Goal: Check status

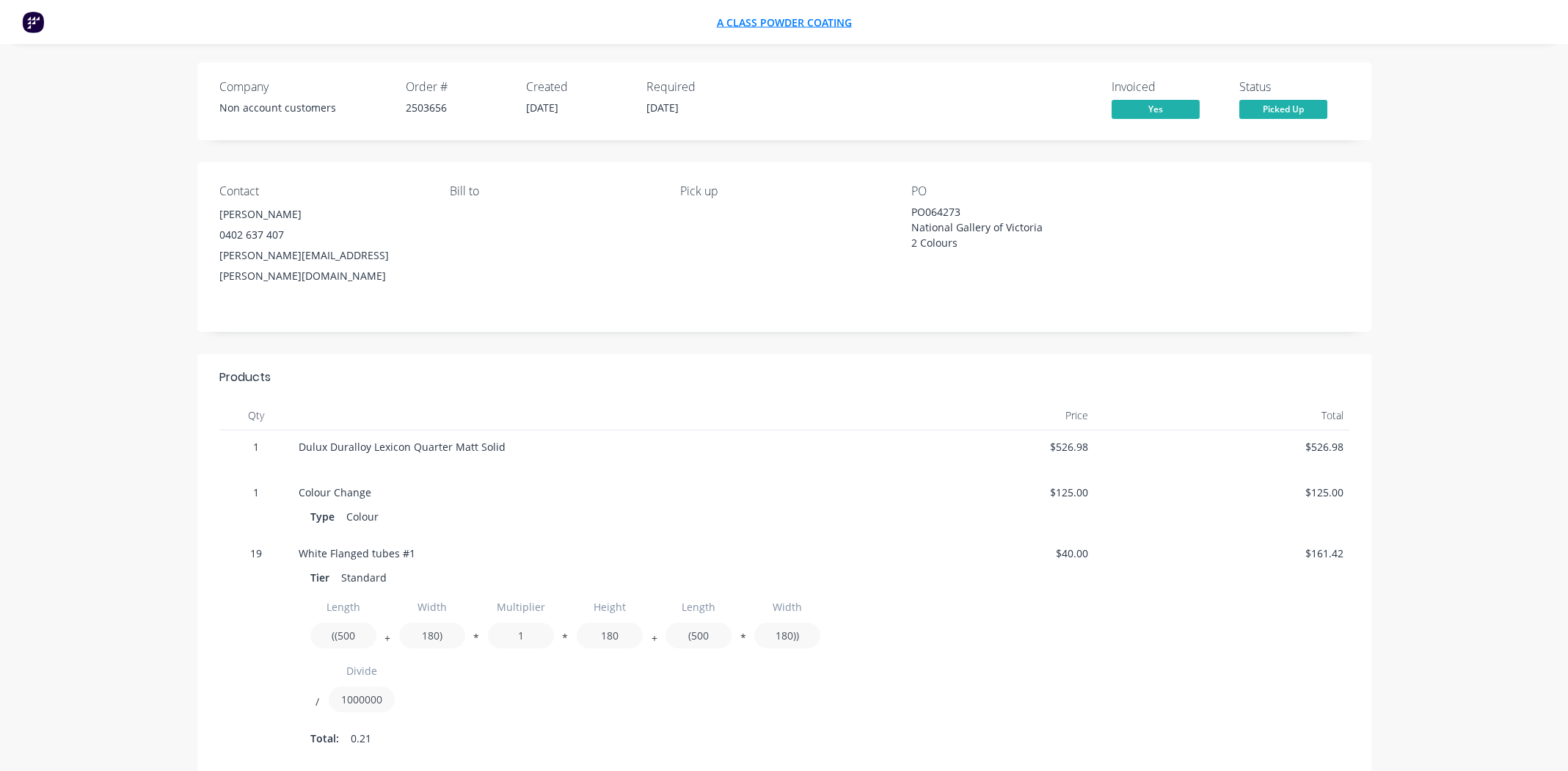
click at [770, 21] on span "A Class Powder Coating" at bounding box center [784, 23] width 135 height 14
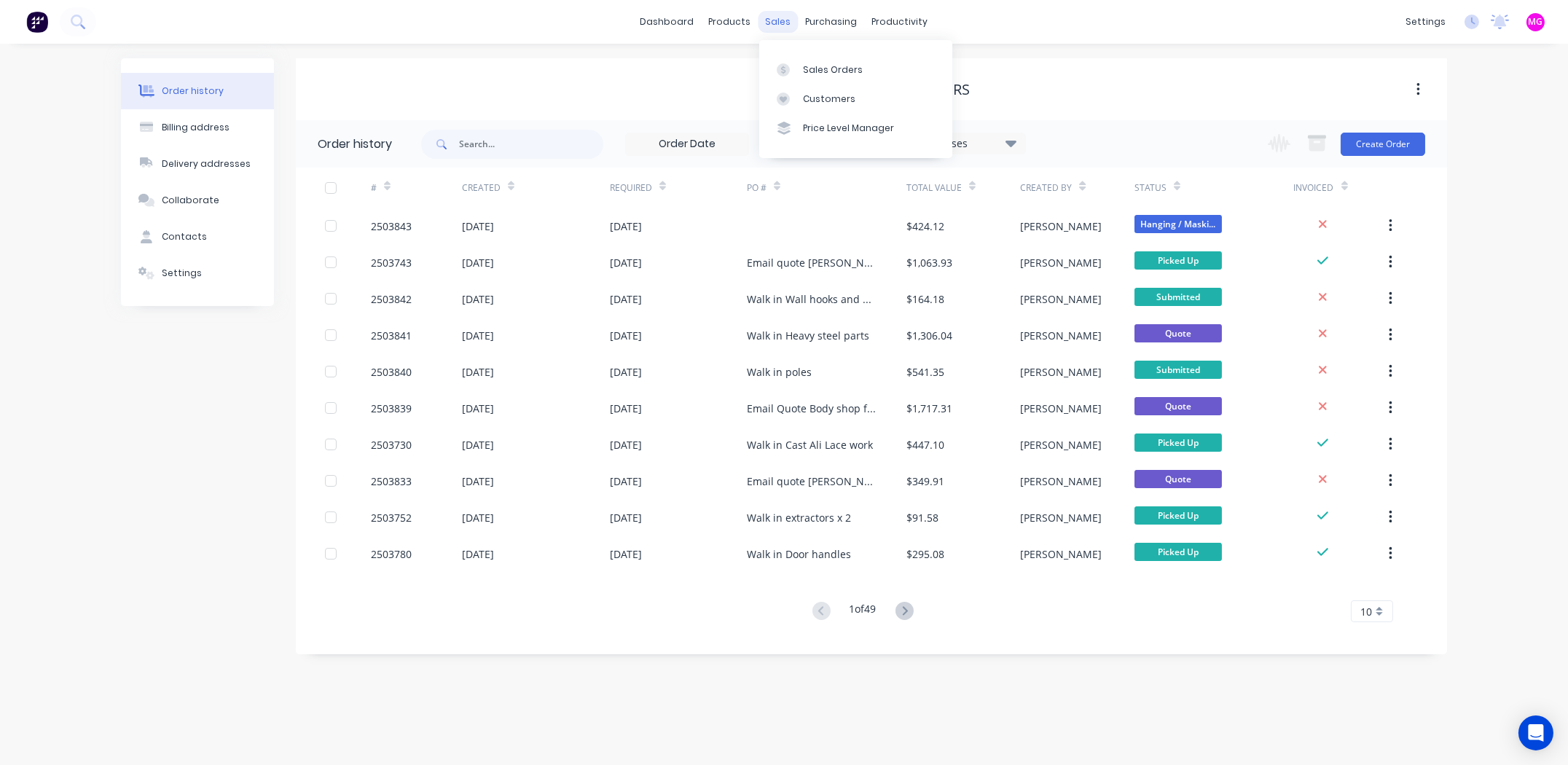
click at [782, 24] on div "sales" at bounding box center [779, 22] width 40 height 22
click at [803, 55] on link "Sales Orders" at bounding box center [856, 69] width 193 height 29
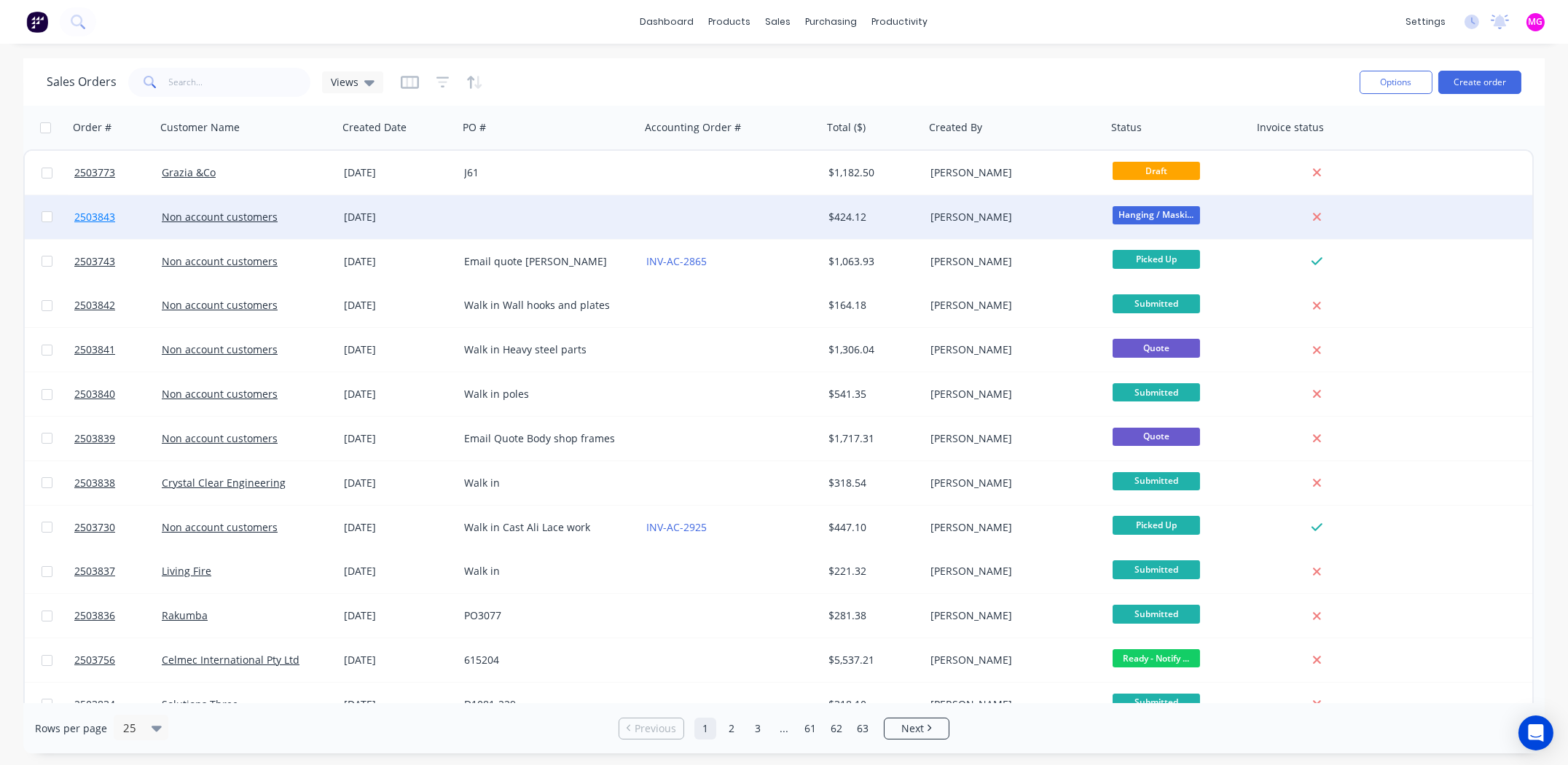
click at [107, 216] on span "2503843" at bounding box center [95, 217] width 41 height 15
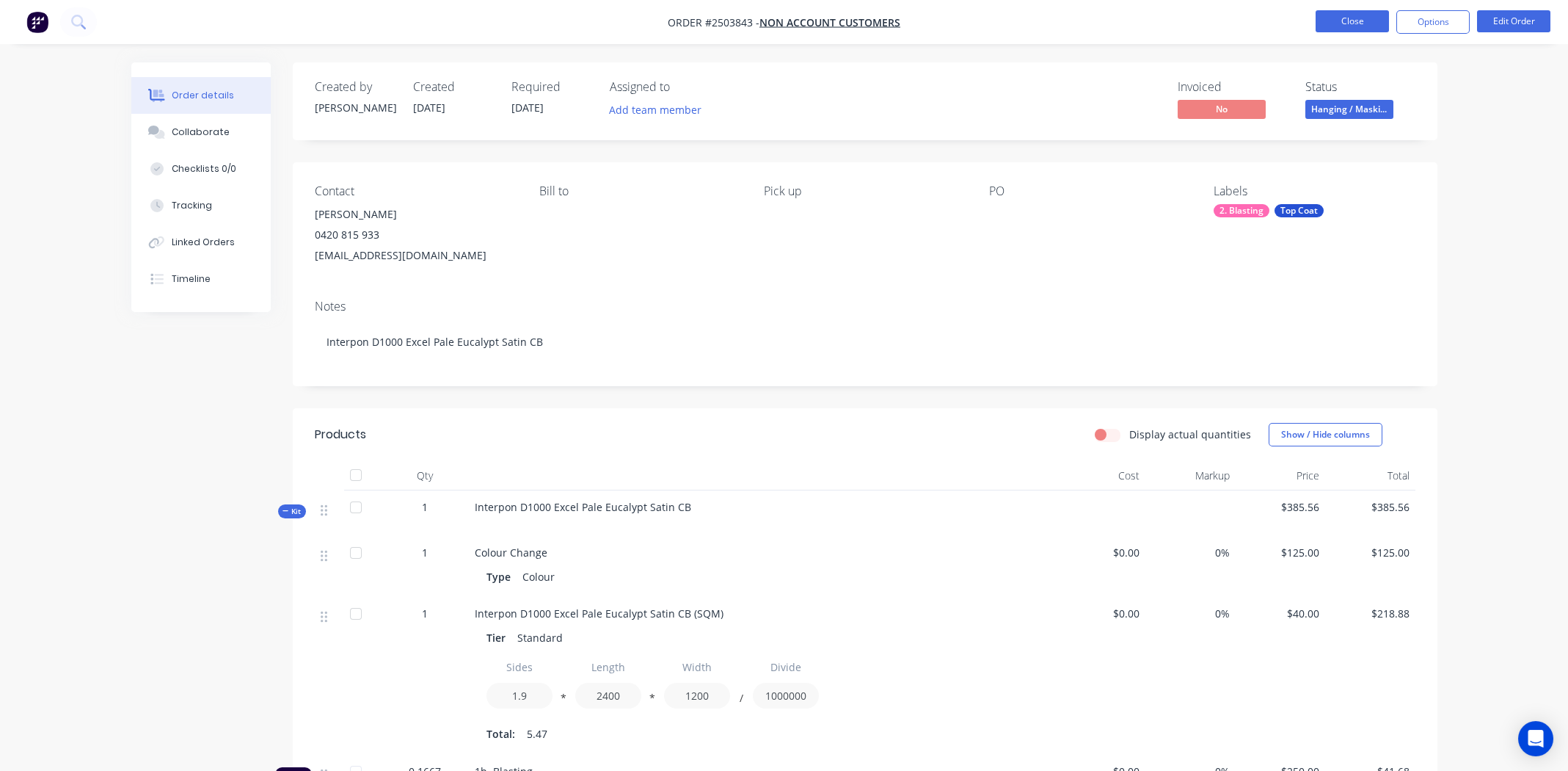
click at [1338, 16] on button "Close" at bounding box center [1352, 21] width 73 height 22
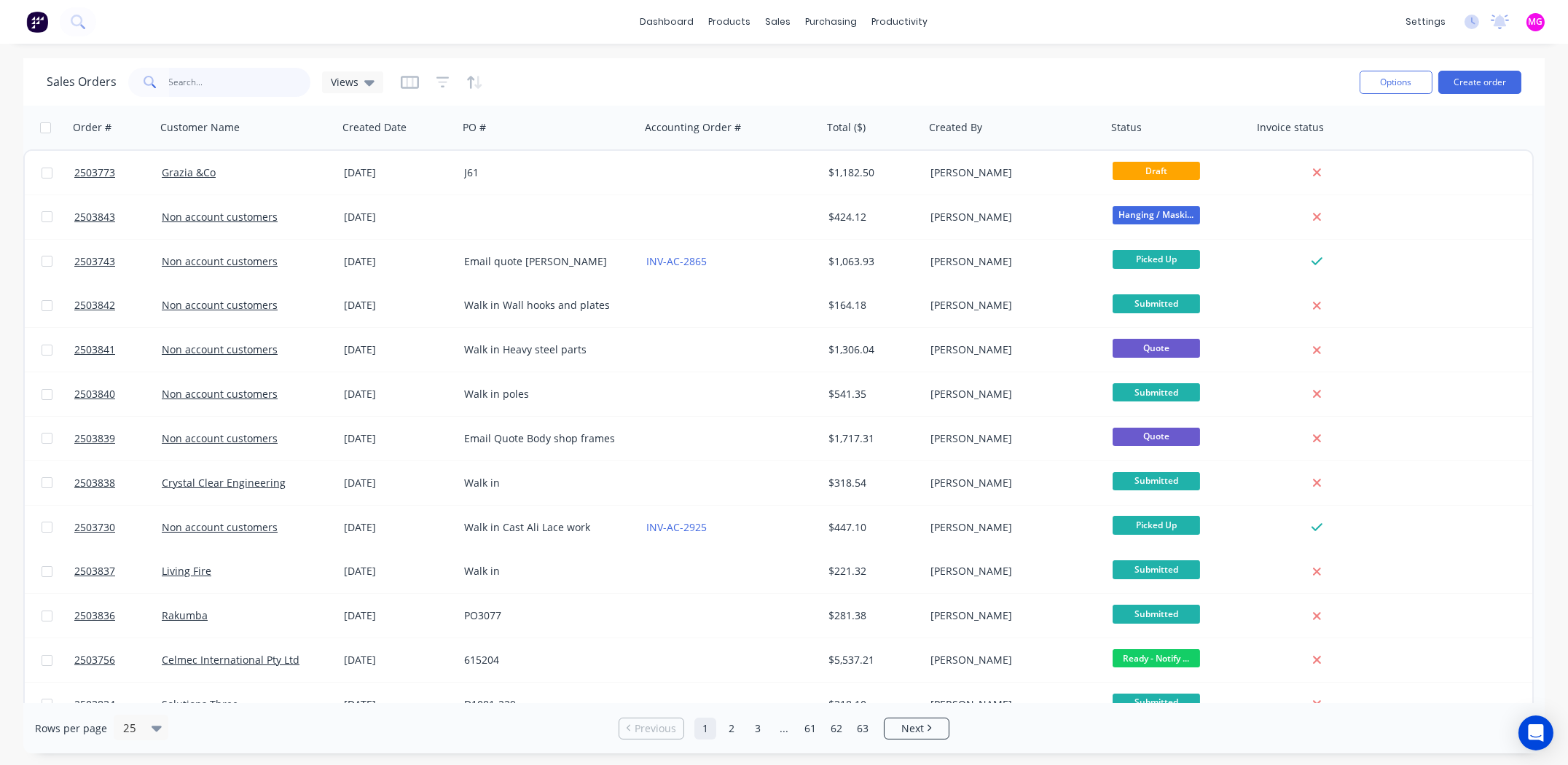
click at [181, 86] on input "text" at bounding box center [240, 82] width 142 height 29
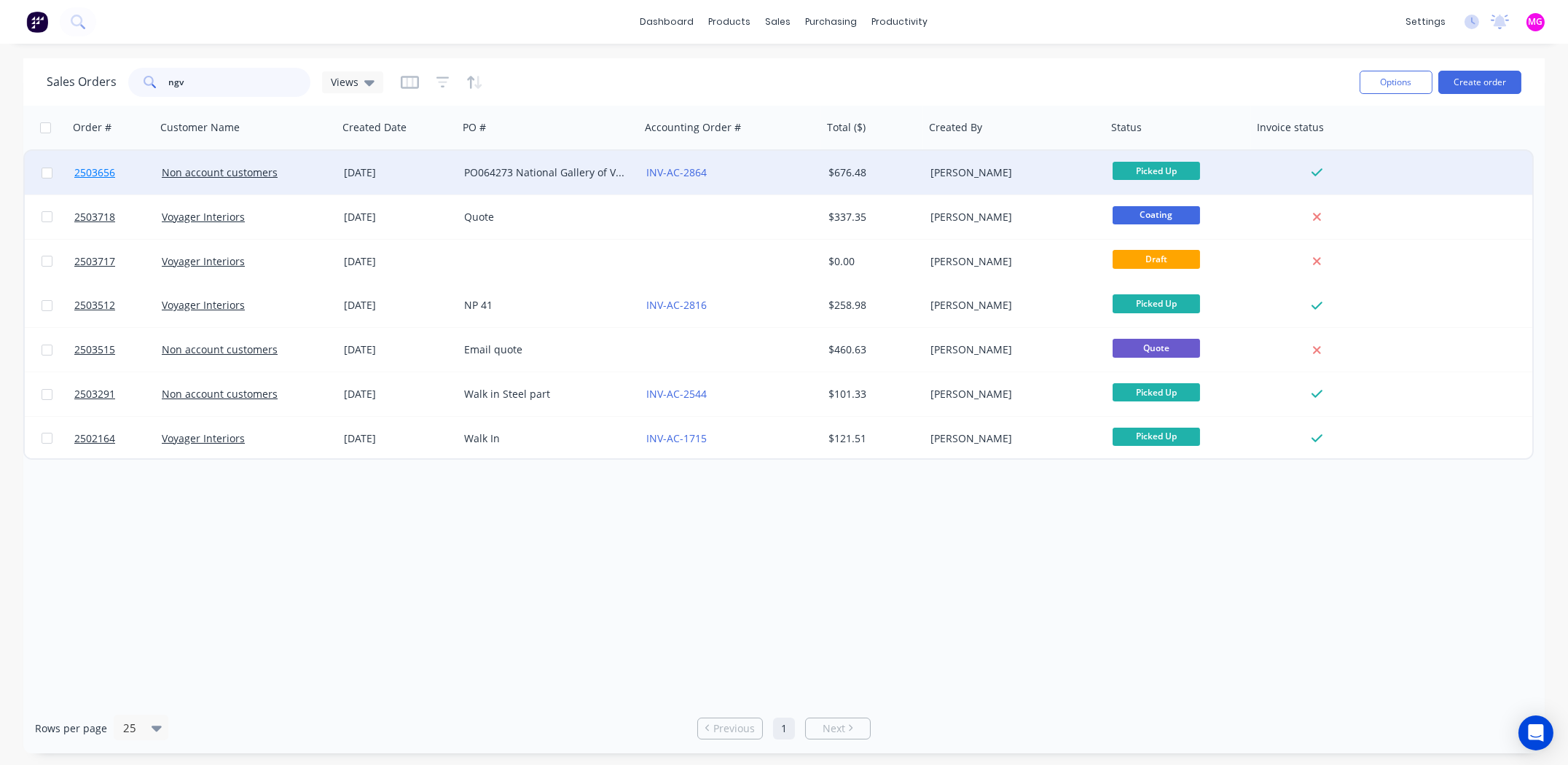
type input "ngv"
click at [103, 173] on span "2503656" at bounding box center [95, 172] width 41 height 15
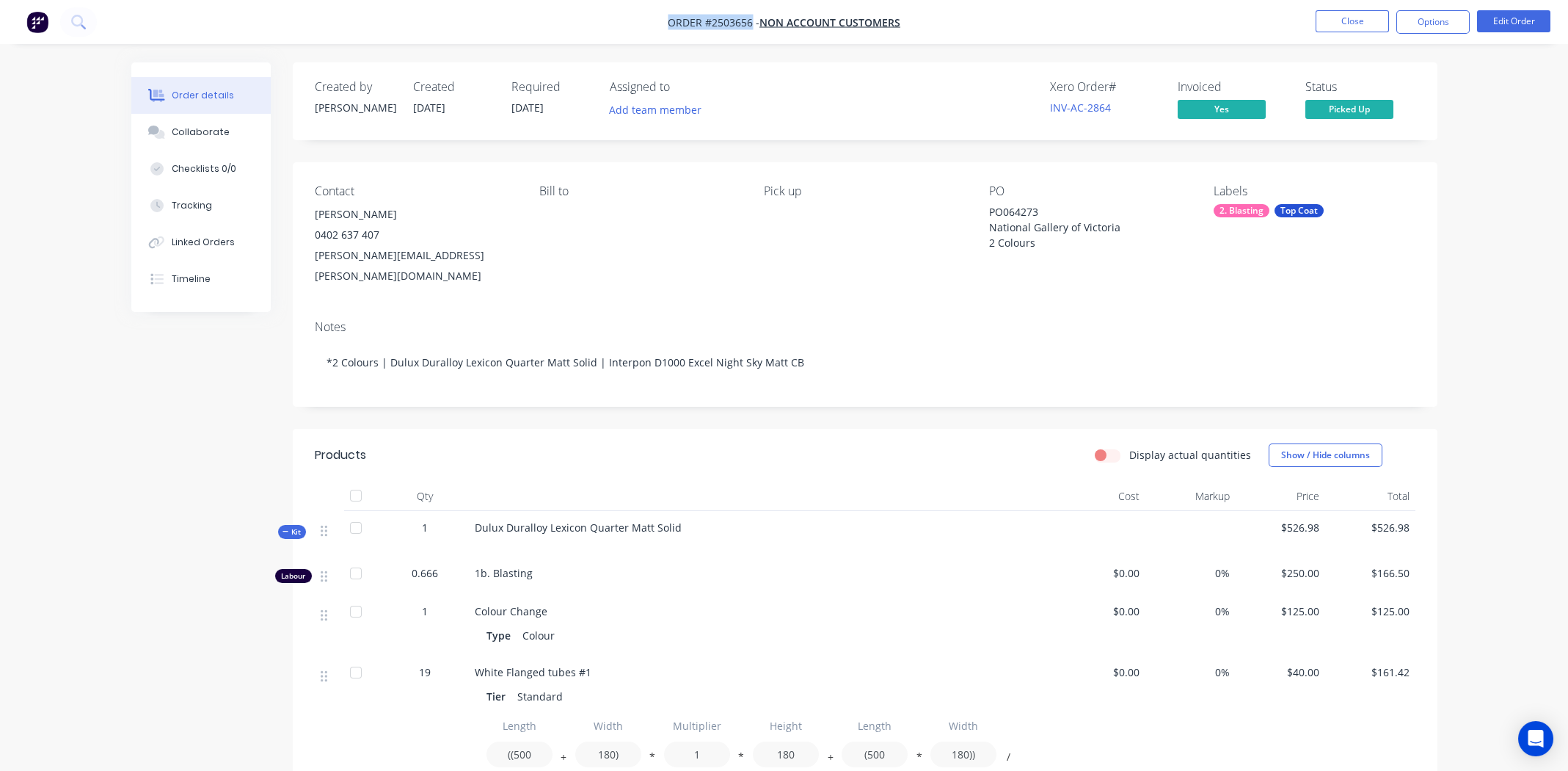
drag, startPoint x: 752, startPoint y: 21, endPoint x: 660, endPoint y: 16, distance: 92.1
click at [660, 16] on nav "Order #2503656 - Non account customers Close Options Edit Order" at bounding box center [784, 22] width 1568 height 44
copy span "Order #2503656"
drag, startPoint x: 1114, startPoint y: 109, endPoint x: 1048, endPoint y: 111, distance: 66.0
click at [1048, 111] on div "Xero Order # INV-AC-2864 Invoiced Yes Status Picked Up" at bounding box center [1086, 101] width 659 height 43
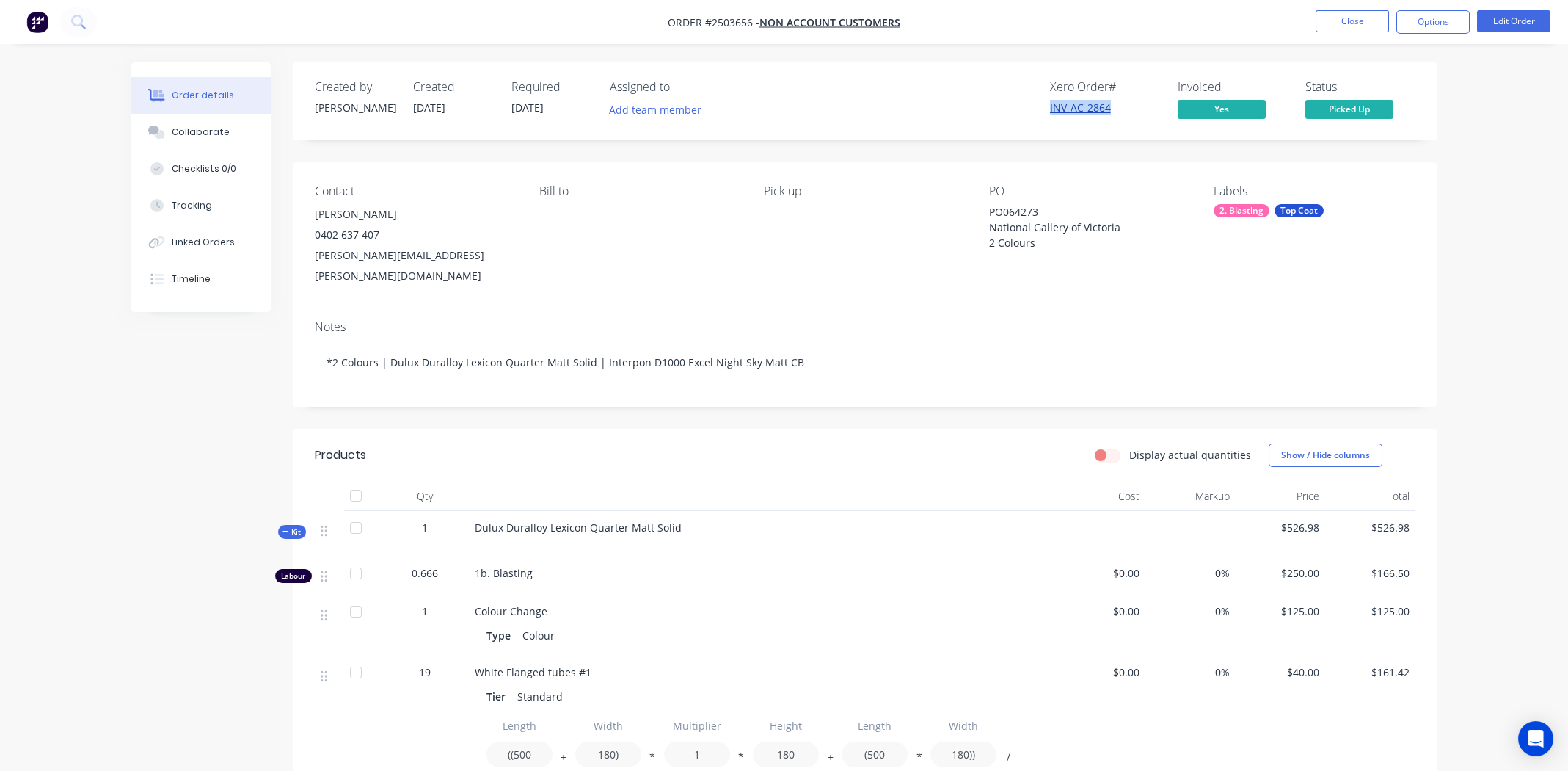
copy link "INV-AC-2864"
click at [831, 246] on div "Pick up" at bounding box center [865, 235] width 201 height 102
